Goal: Information Seeking & Learning: Learn about a topic

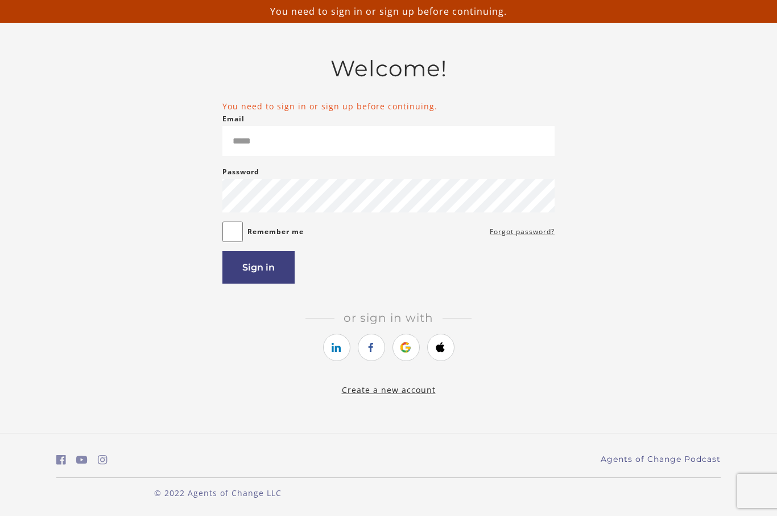
scroll to position [40, 0]
click at [400, 341] on icon "https://courses.thinkific.com/users/auth/google?ss%5Breferral%5D=&ss%5Buser_ret…" at bounding box center [406, 347] width 14 height 14
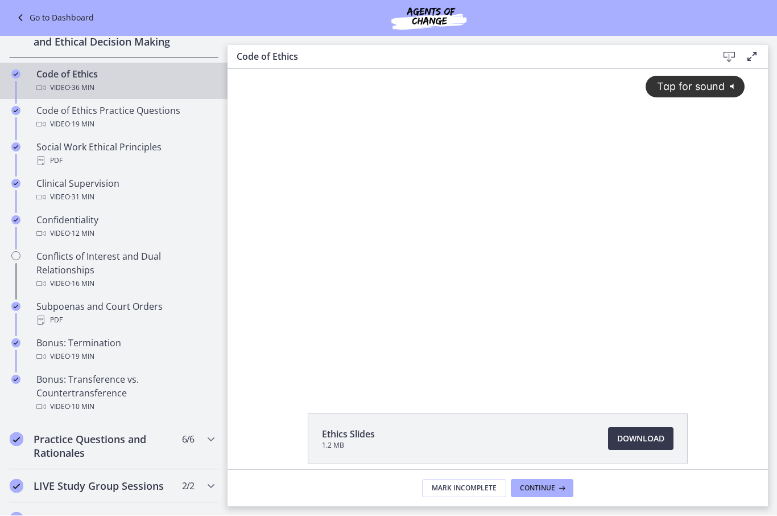
scroll to position [516, 0]
click at [62, 231] on div "Video · 12 min" at bounding box center [125, 233] width 178 height 14
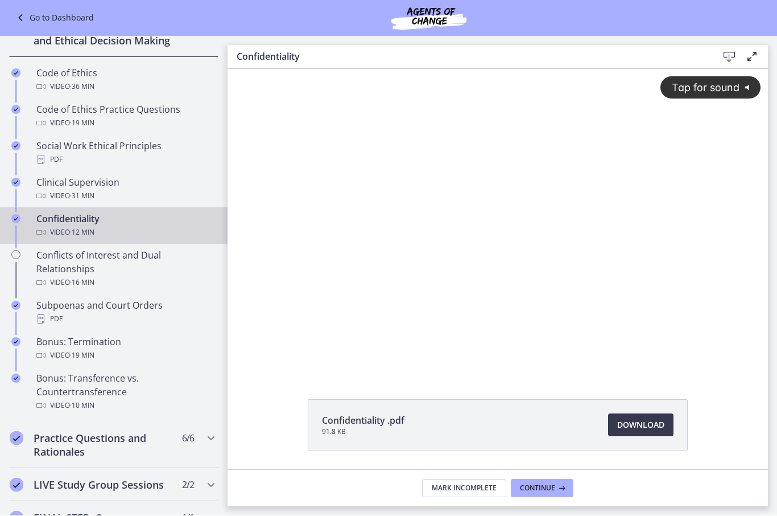
click at [685, 93] on span "Tap for sound" at bounding box center [701, 87] width 78 height 12
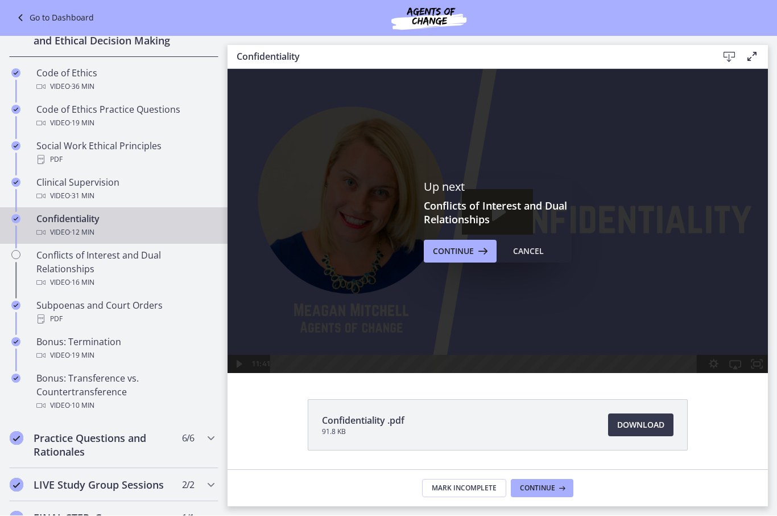
scroll to position [492, 0]
